Goal: Transaction & Acquisition: Book appointment/travel/reservation

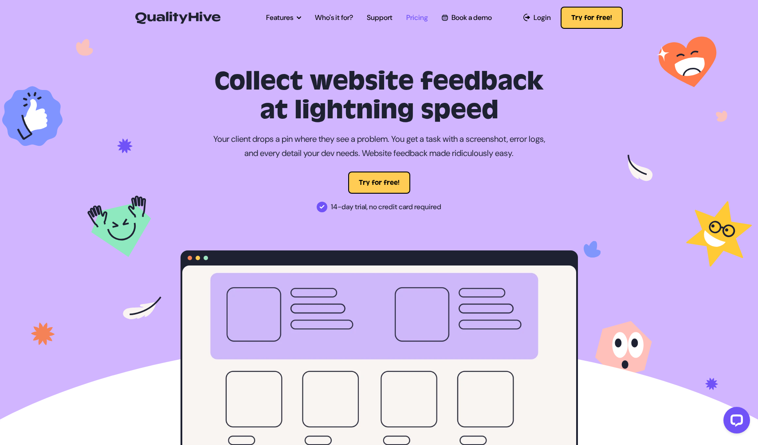
click at [417, 20] on link "Pricing" at bounding box center [417, 17] width 22 height 11
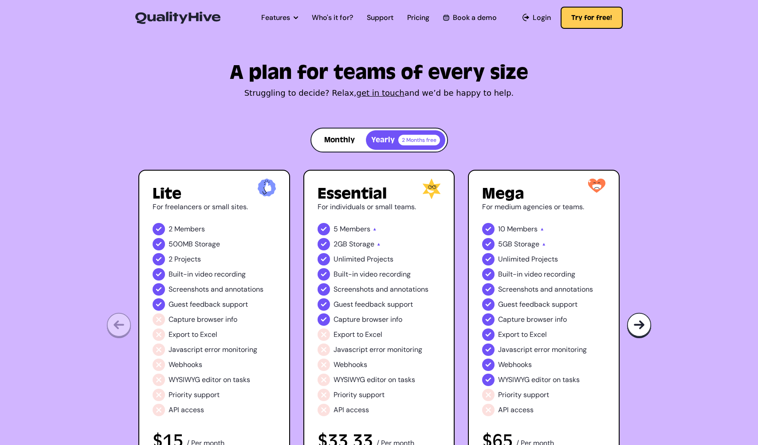
click at [335, 134] on button "Monthly" at bounding box center [339, 140] width 53 height 20
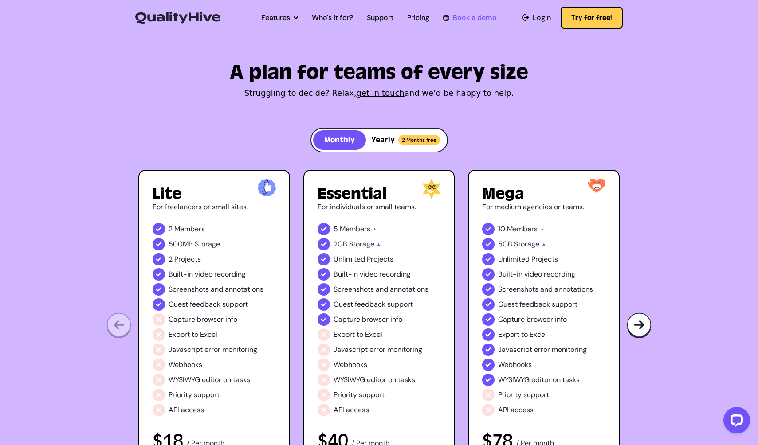
click at [478, 20] on link "Book a demo" at bounding box center [469, 17] width 53 height 11
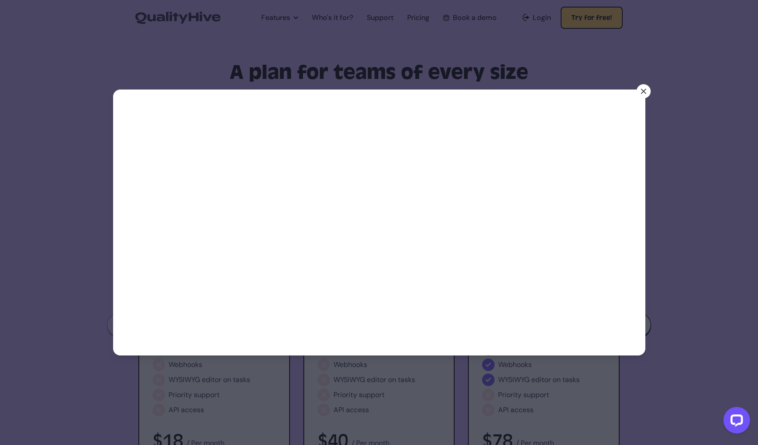
click at [645, 90] on icon at bounding box center [643, 91] width 4 height 4
